Goal: Task Accomplishment & Management: Manage account settings

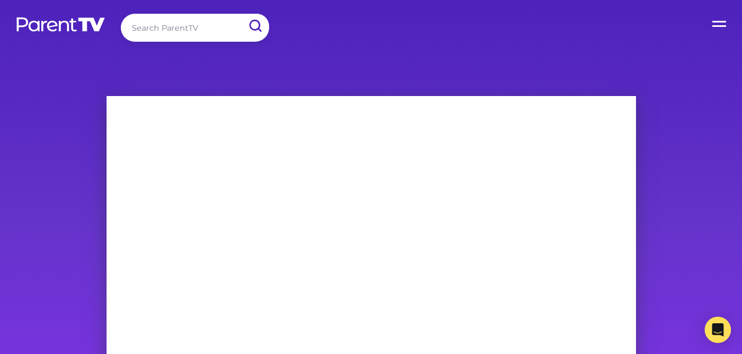
click at [715, 30] on label "Open Menu" at bounding box center [720, 22] width 44 height 44
click at [0, 0] on input "Open Menu" at bounding box center [0, 0] width 0 height 0
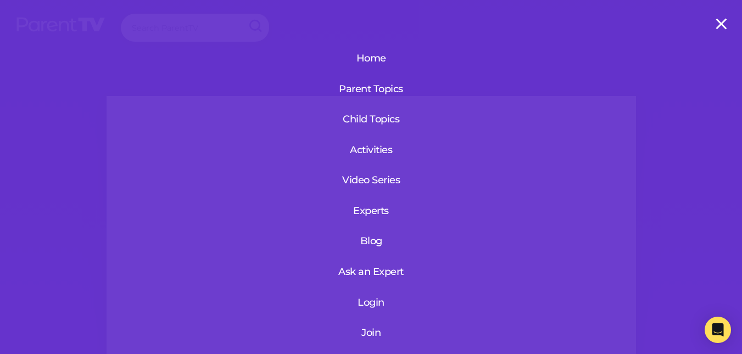
click at [372, 301] on link "Login" at bounding box center [370, 302] width 131 height 29
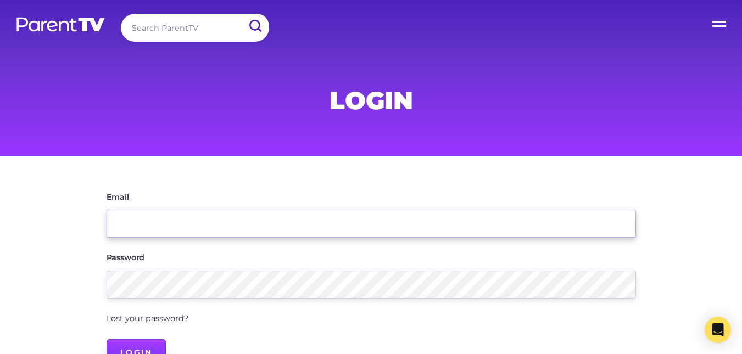
type input "[EMAIL_ADDRESS][DOMAIN_NAME]"
click at [128, 344] on input "Login" at bounding box center [137, 352] width 60 height 26
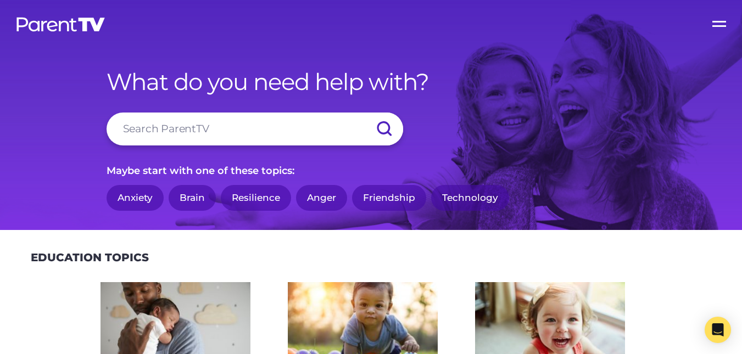
click at [724, 25] on label "Open Menu" at bounding box center [720, 22] width 44 height 44
click at [0, 0] on input "Open Menu" at bounding box center [0, 0] width 0 height 0
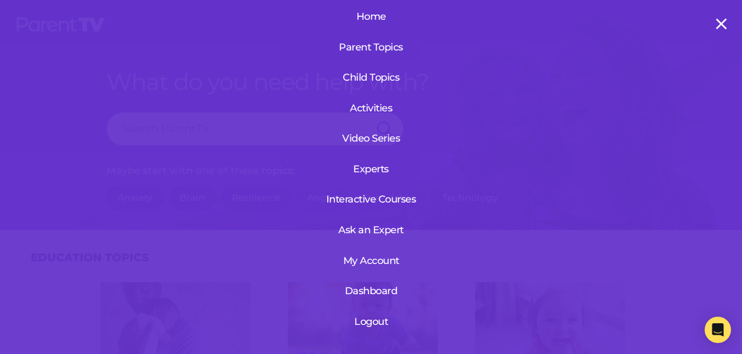
scroll to position [50, 0]
click at [380, 286] on link "Dashboard" at bounding box center [371, 291] width 67 height 29
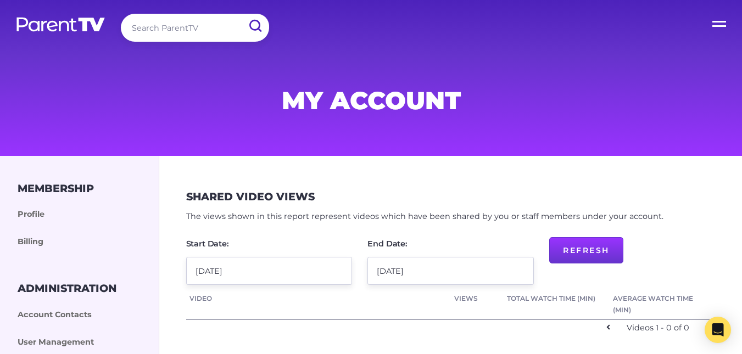
scroll to position [93, 0]
